Goal: Register for event/course

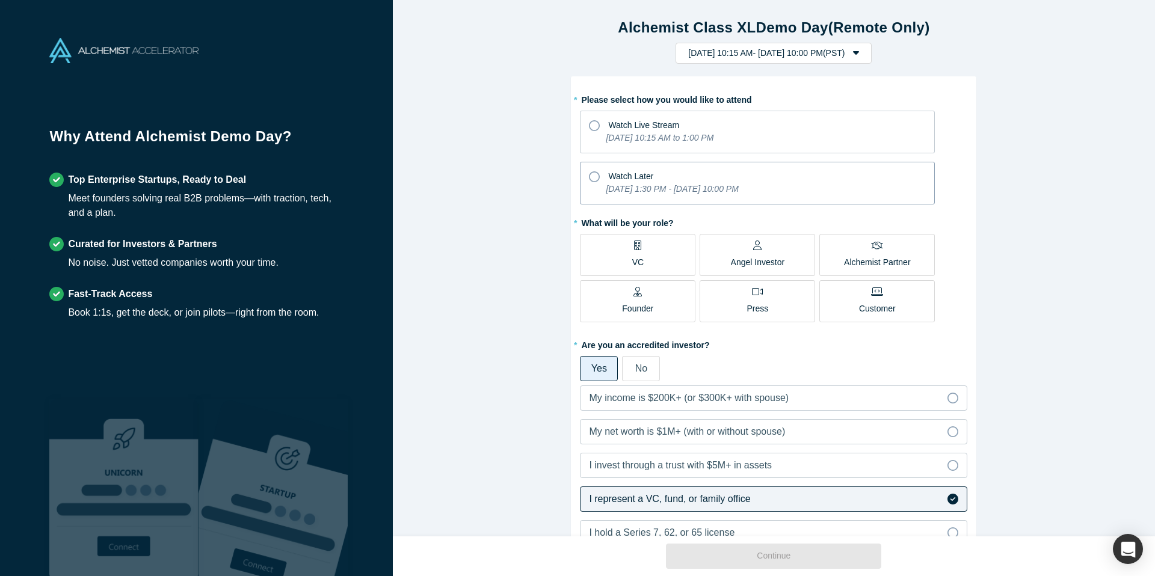
click at [594, 176] on icon at bounding box center [594, 176] width 11 height 11
click at [0, 0] on input "Watch Later [DATE] 1:30 PM - [DATE] 10:00 PM" at bounding box center [0, 0] width 0 height 0
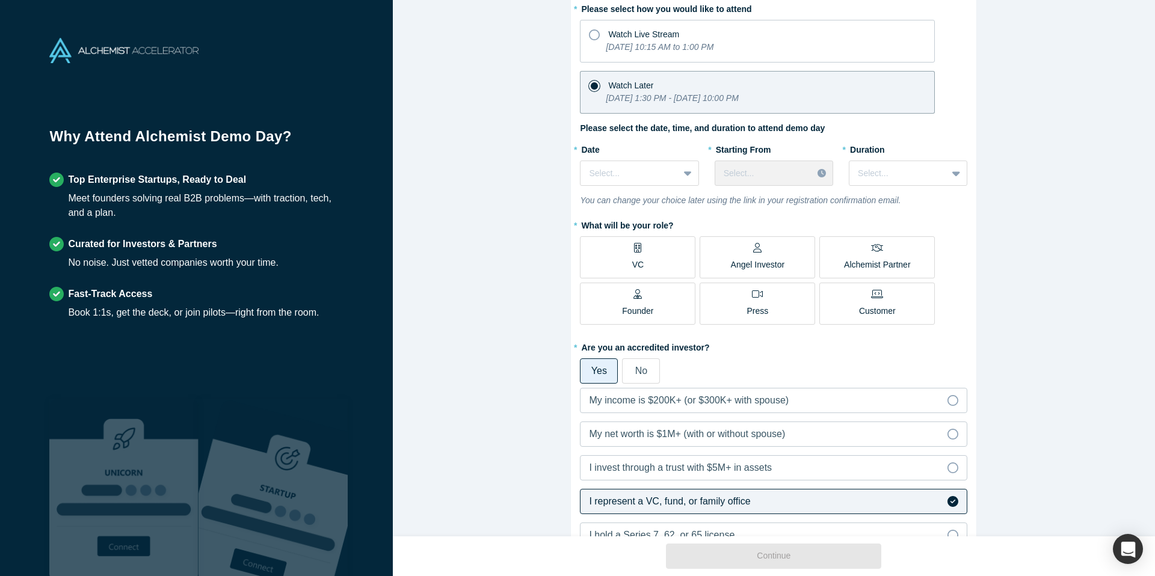
scroll to position [92, 0]
click at [624, 171] on div at bounding box center [629, 172] width 81 height 15
click at [618, 217] on div "[DATE]" at bounding box center [639, 225] width 118 height 22
click at [792, 170] on div at bounding box center [764, 172] width 80 height 15
click at [771, 221] on div "12:00 AM (PST)" at bounding box center [773, 225] width 118 height 22
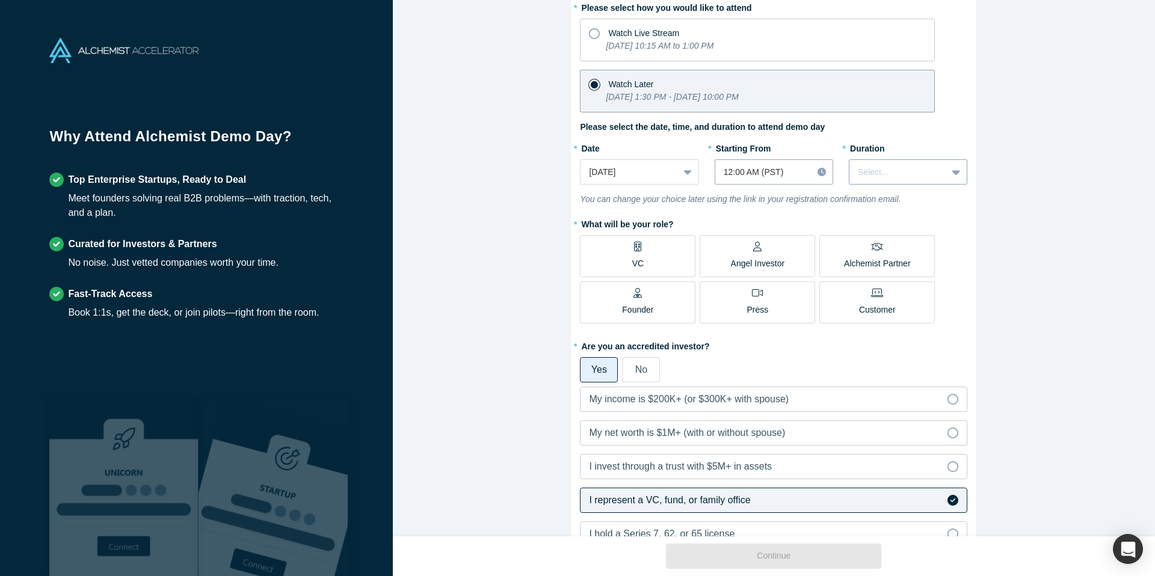
click at [890, 171] on div at bounding box center [898, 172] width 81 height 15
click at [893, 269] on div "2 hours" at bounding box center [908, 269] width 118 height 22
click at [771, 167] on div at bounding box center [764, 172] width 80 height 15
click at [752, 238] on div "12:00 PM (PST)" at bounding box center [773, 233] width 118 height 22
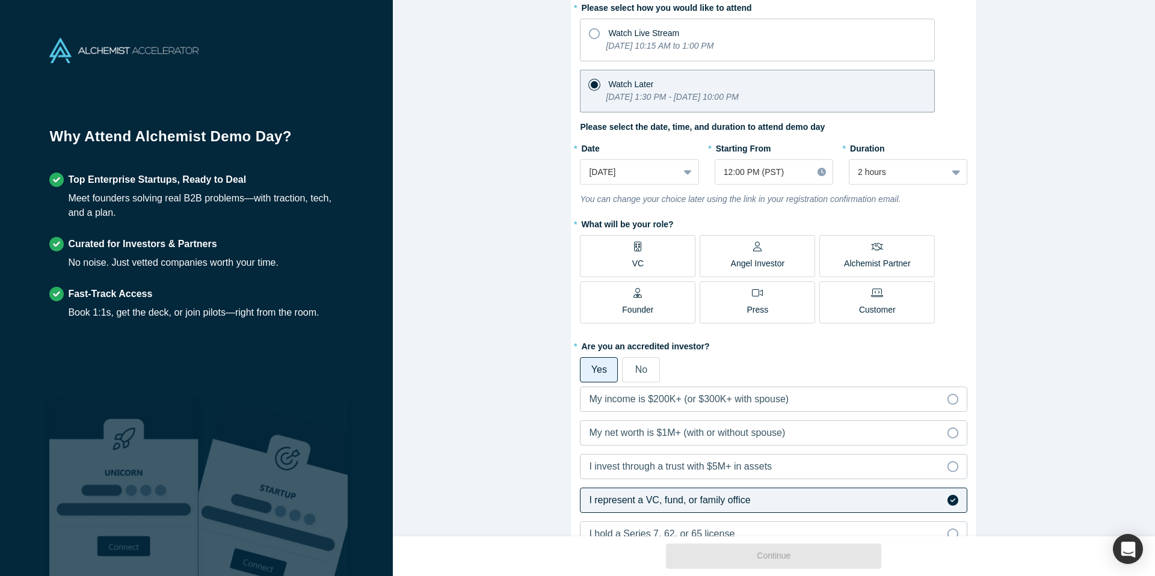
click at [612, 246] on label "VC" at bounding box center [637, 256] width 115 height 42
click at [0, 0] on input "VC" at bounding box center [0, 0] width 0 height 0
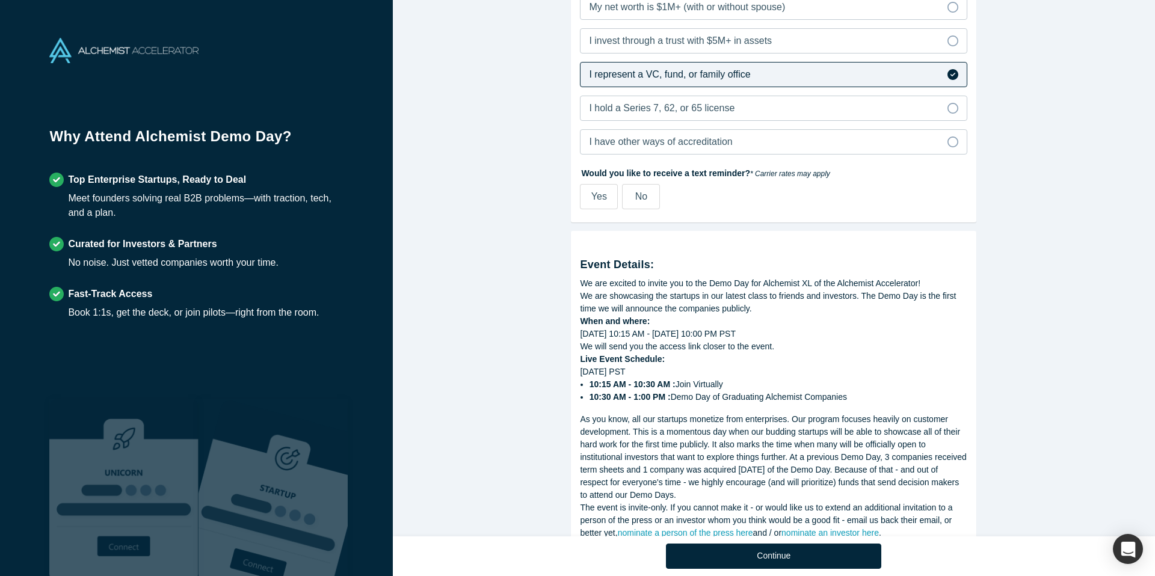
scroll to position [587, 0]
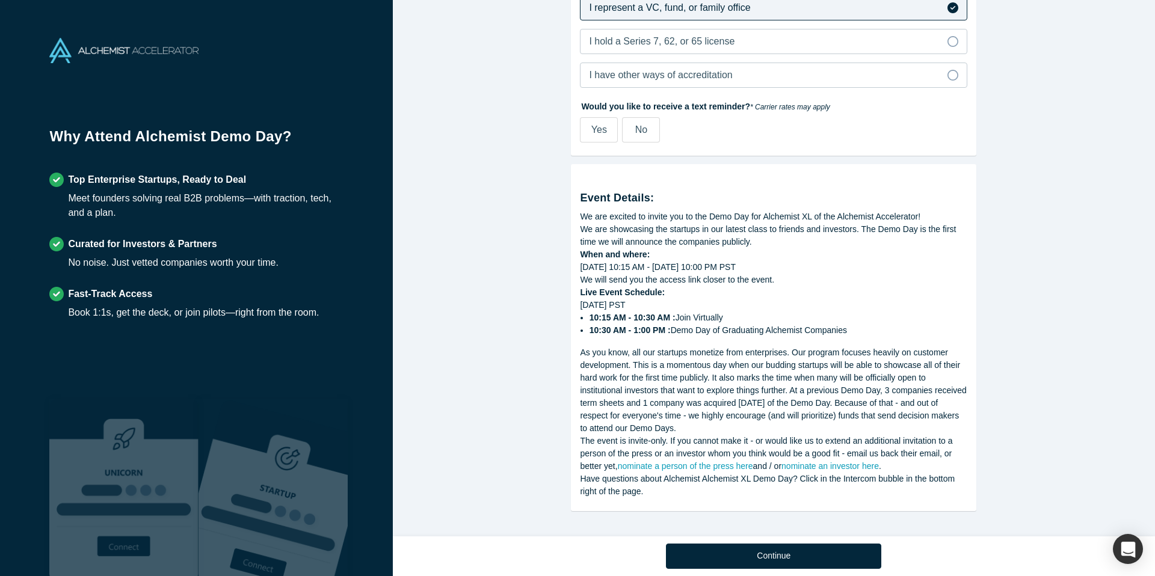
click at [642, 124] on span "No" at bounding box center [641, 129] width 12 height 10
click at [0, 0] on input "No" at bounding box center [0, 0] width 0 height 0
click at [782, 558] on button "Continue" at bounding box center [773, 556] width 215 height 25
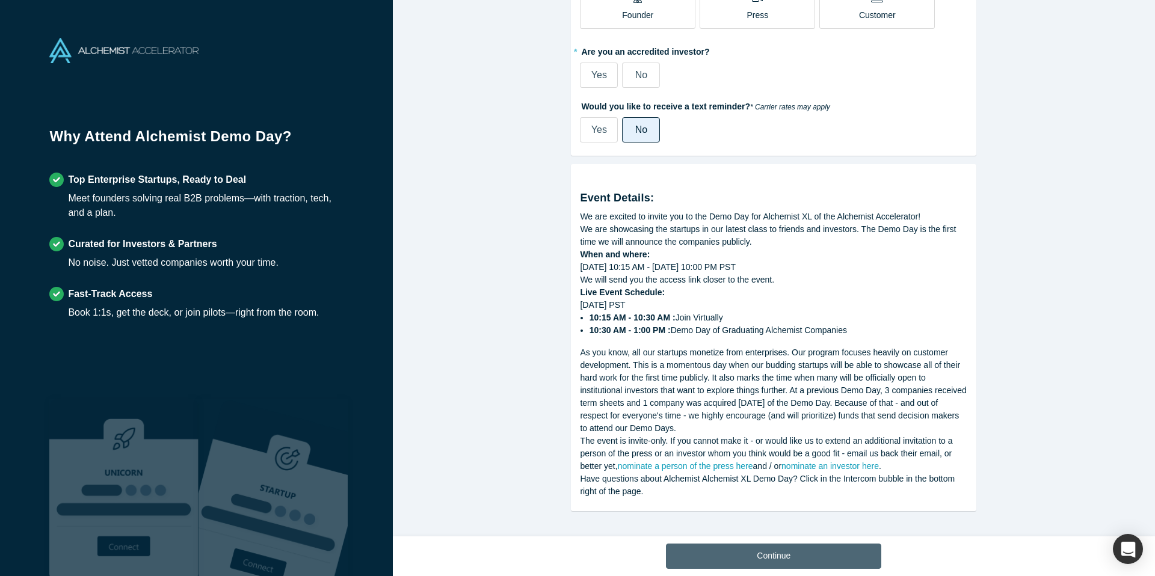
scroll to position [389, 0]
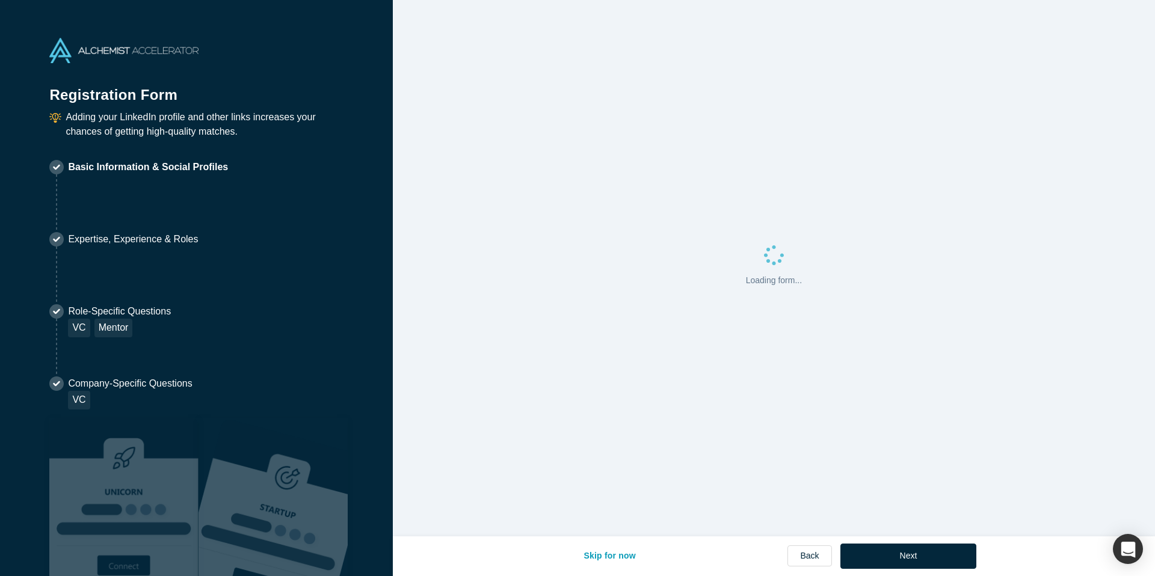
select select "US"
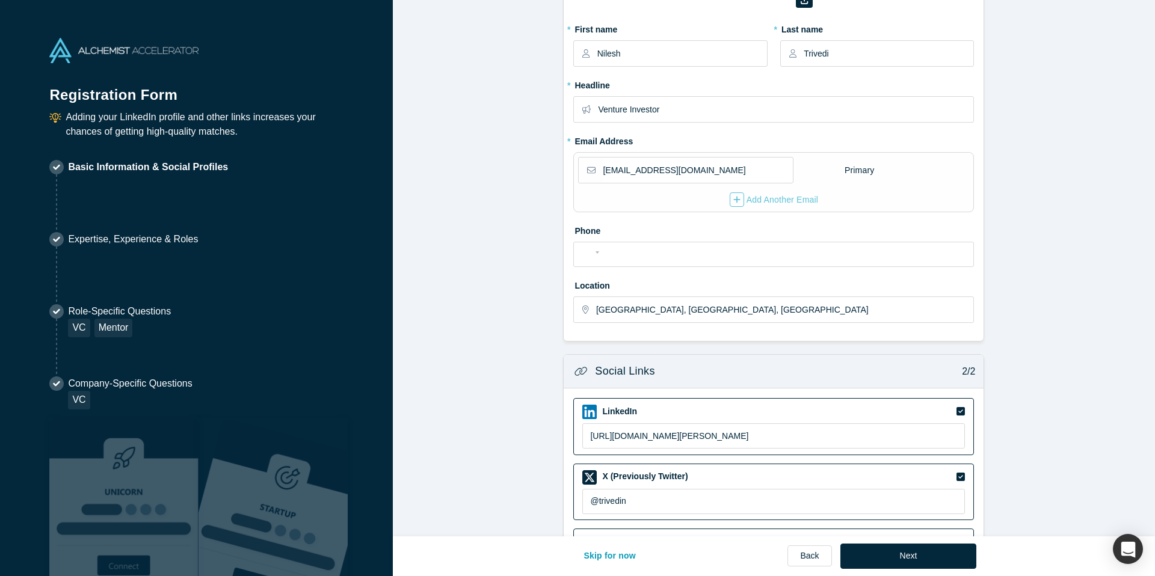
scroll to position [308, 0]
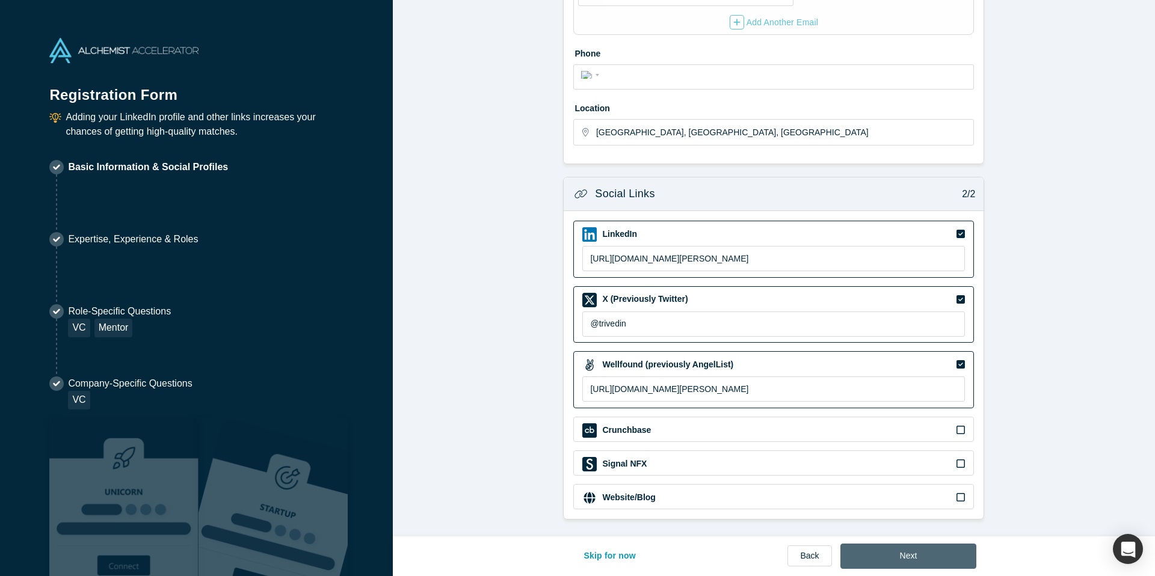
click at [903, 561] on button "Next" at bounding box center [908, 556] width 137 height 25
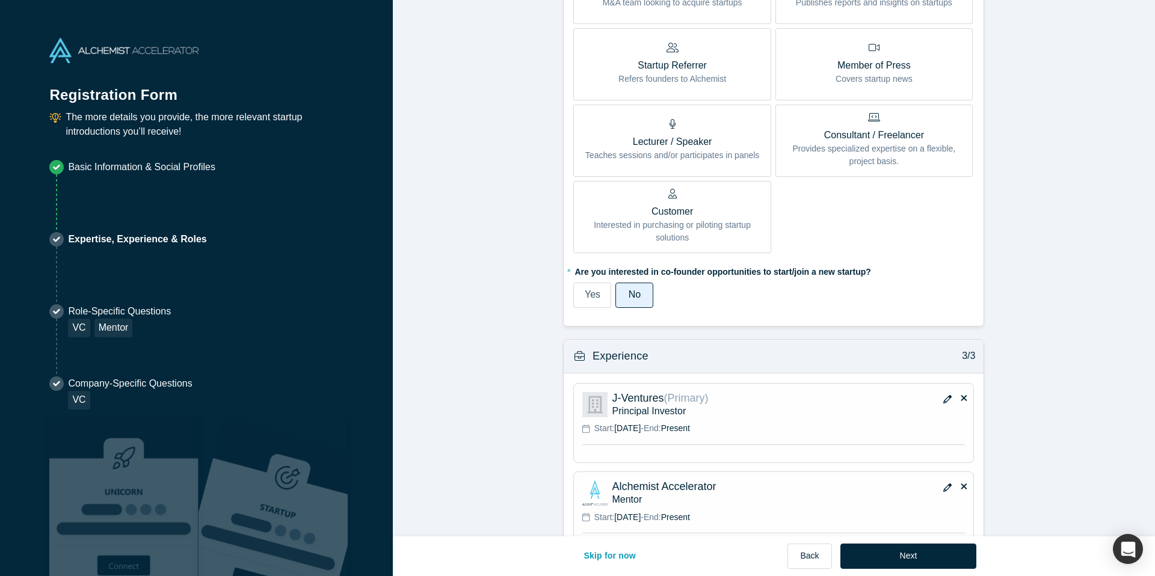
scroll to position [708, 0]
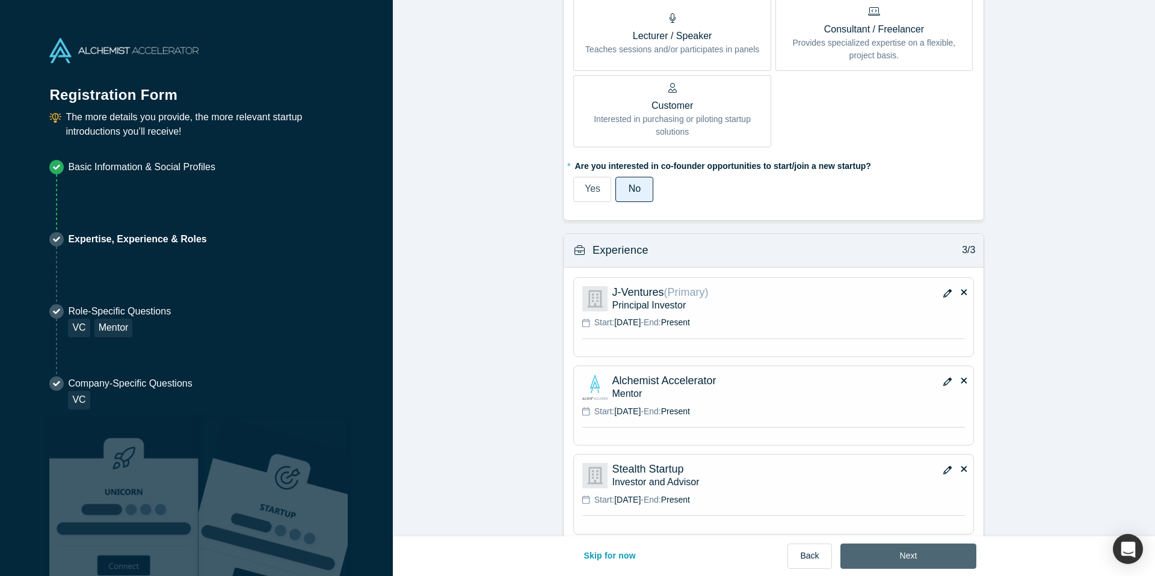
click at [919, 555] on button "Next" at bounding box center [908, 556] width 137 height 25
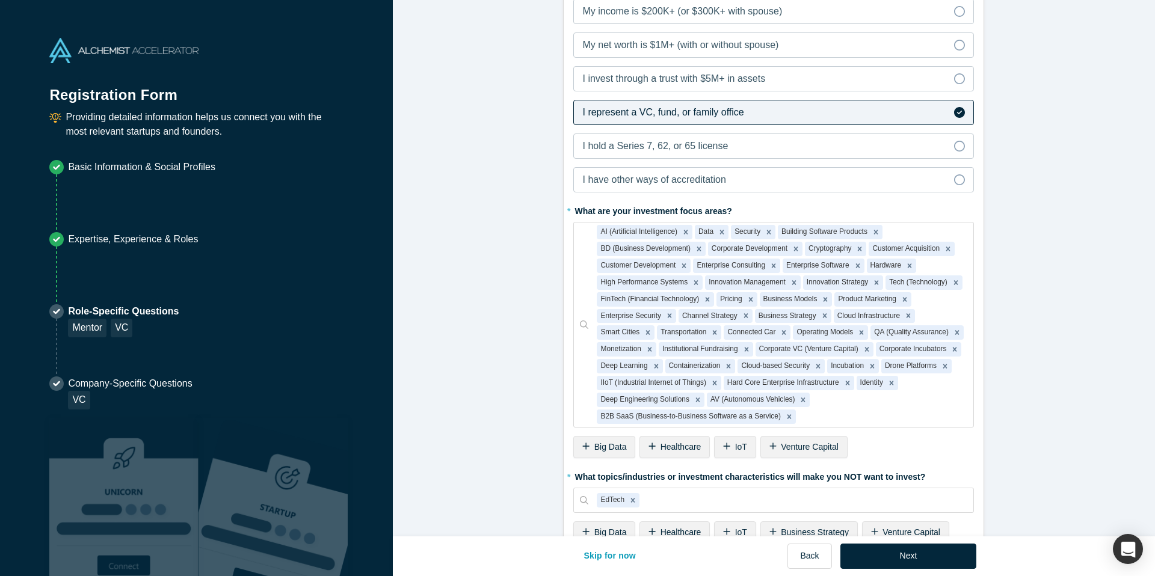
scroll to position [906, 0]
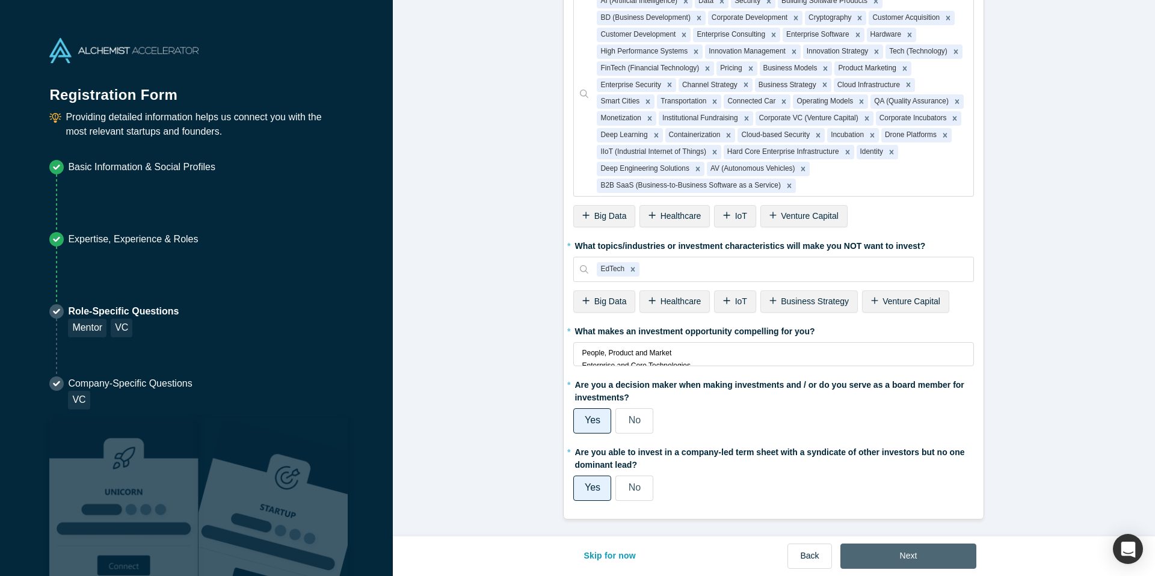
click at [905, 553] on button "Next" at bounding box center [908, 556] width 137 height 25
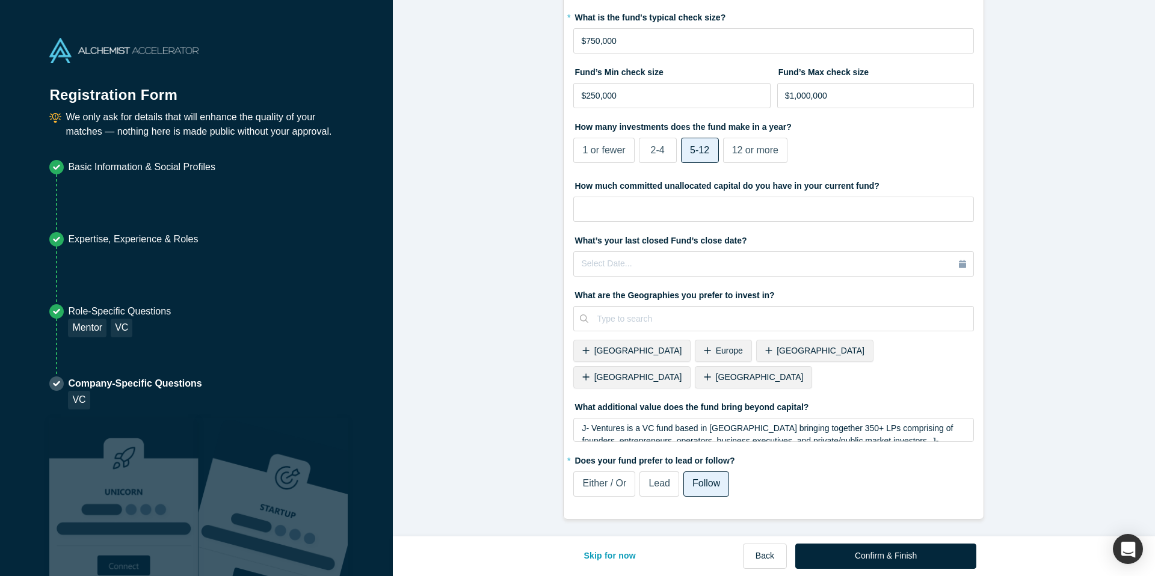
scroll to position [0, 0]
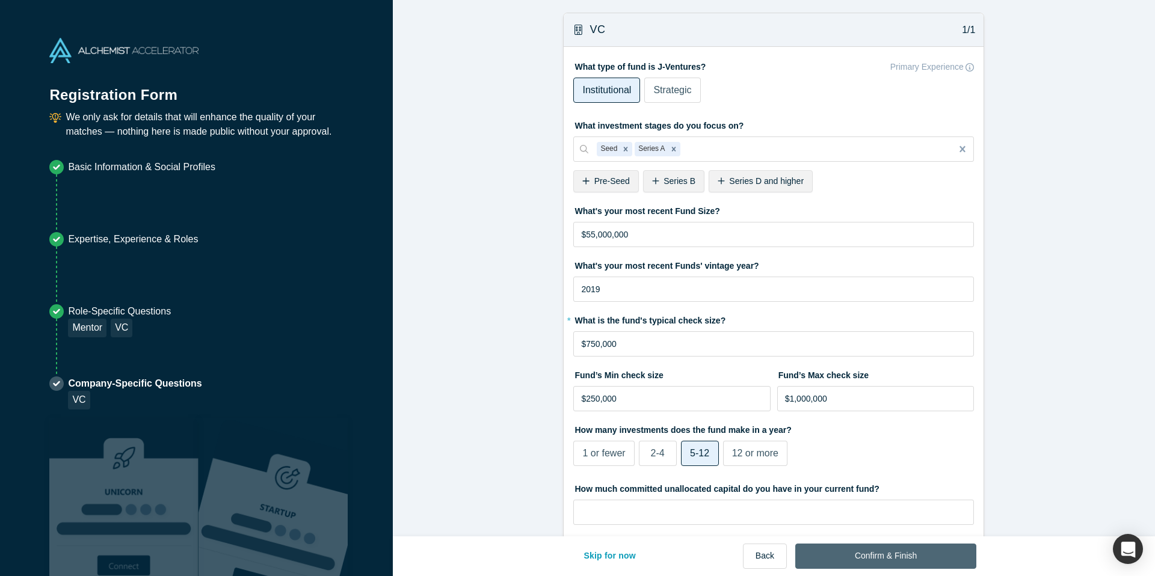
click at [880, 555] on button "Confirm & Finish" at bounding box center [885, 556] width 181 height 25
